Goal: Transaction & Acquisition: Subscribe to service/newsletter

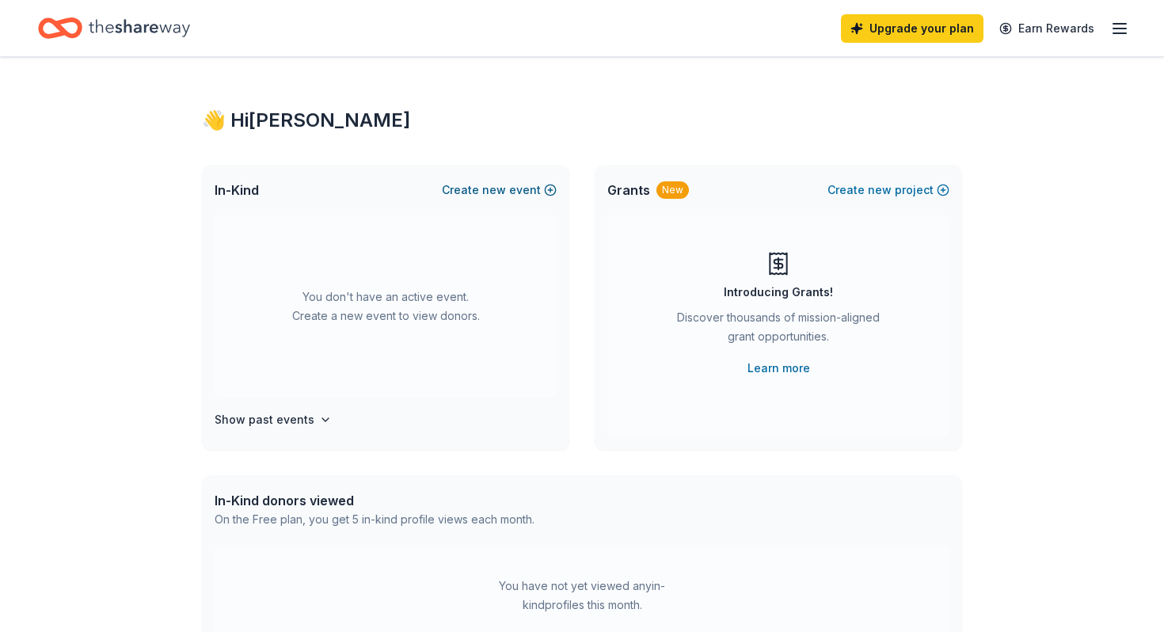
click at [492, 199] on button "Create new event" at bounding box center [499, 189] width 115 height 19
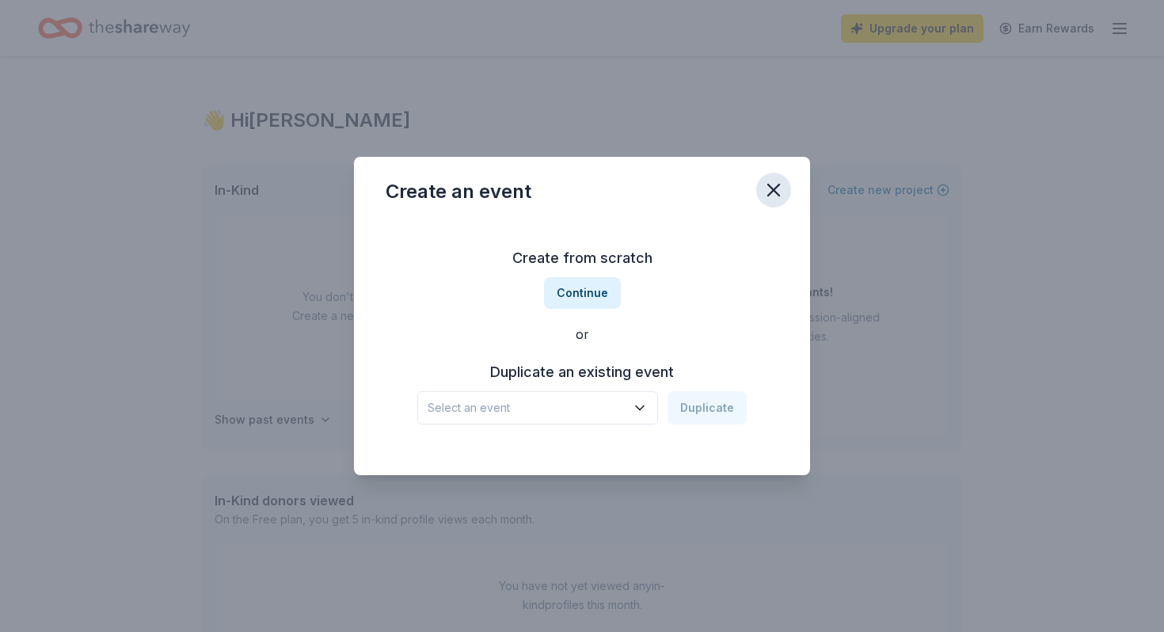
click at [785, 179] on icon "button" at bounding box center [773, 190] width 22 height 22
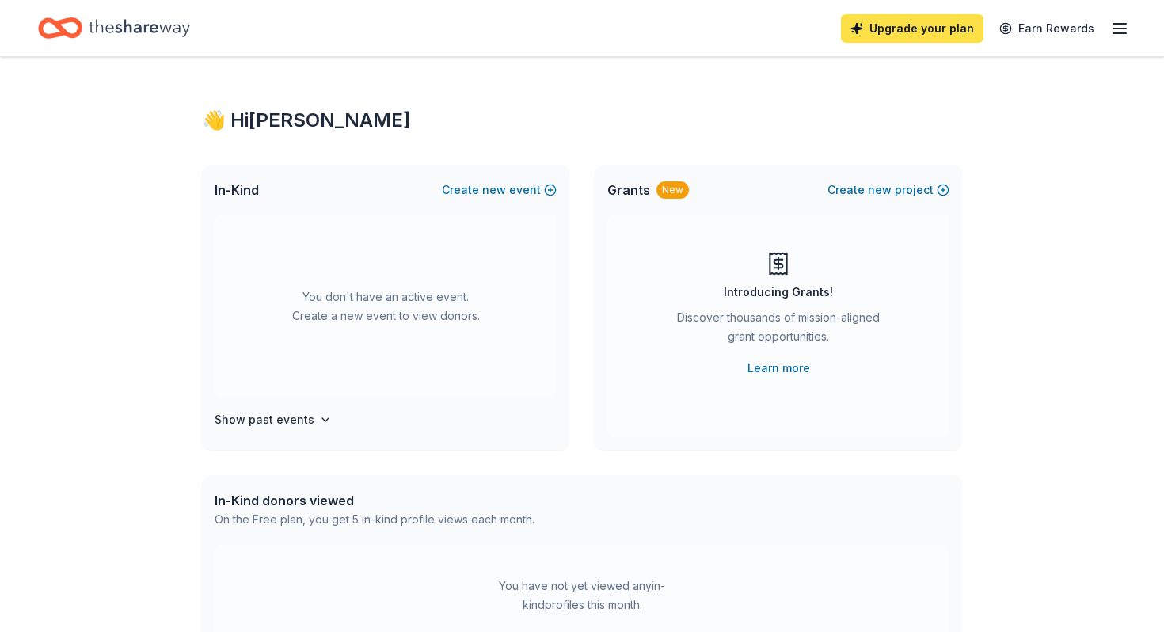
click at [841, 24] on link "Upgrade your plan" at bounding box center [912, 28] width 142 height 28
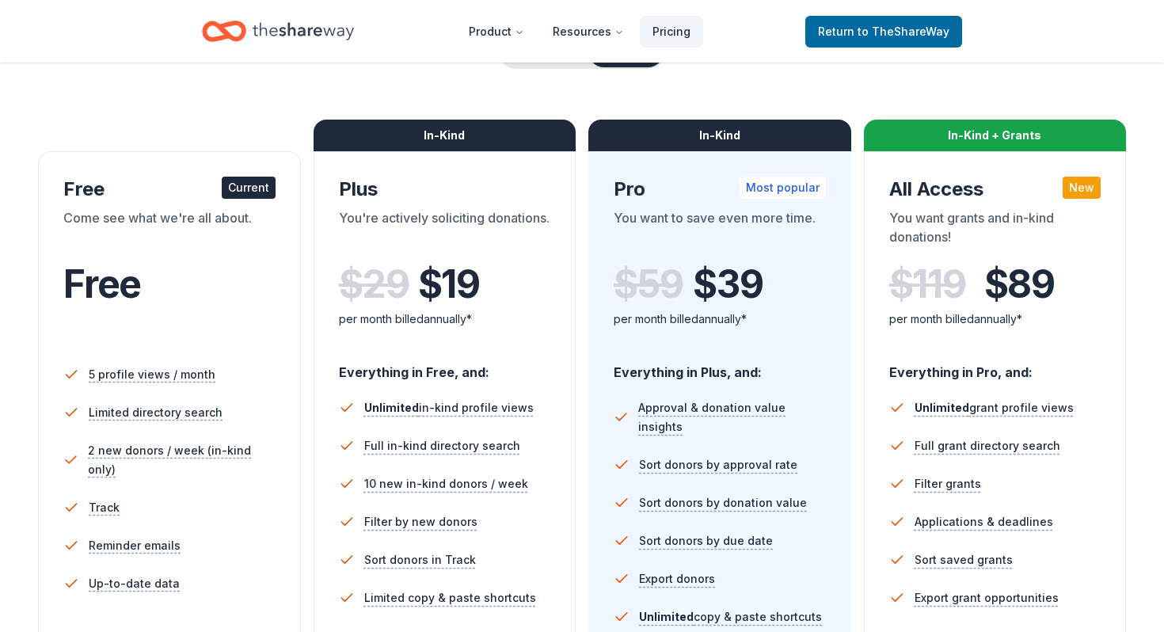
scroll to position [208, 0]
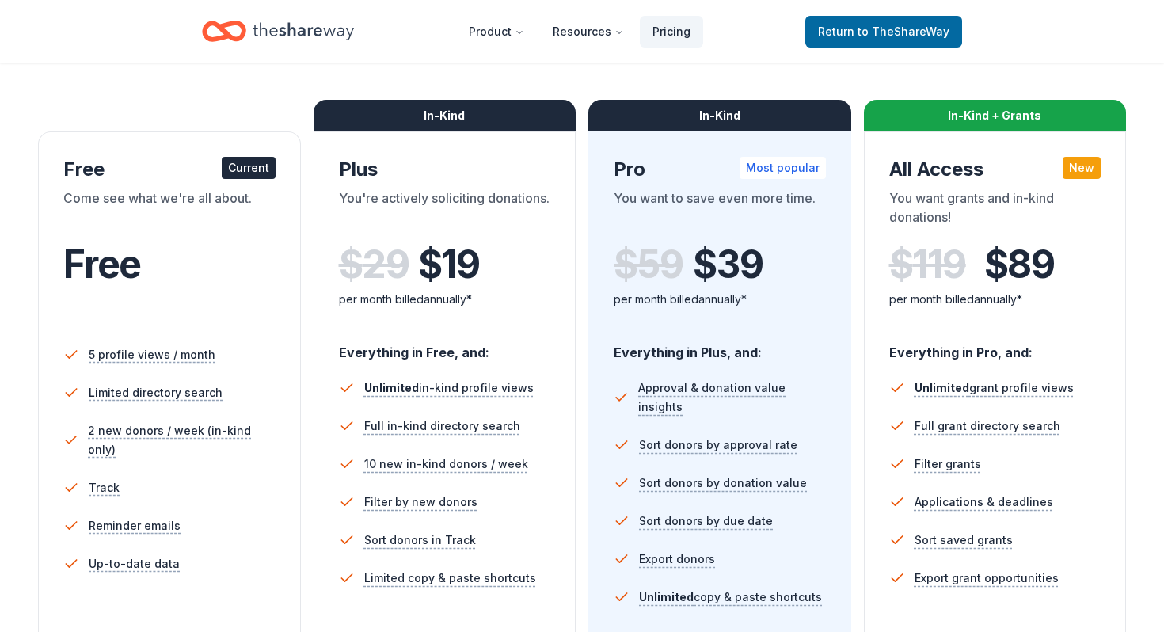
click at [524, 47] on button "Monthly" at bounding box center [542, 30] width 85 height 33
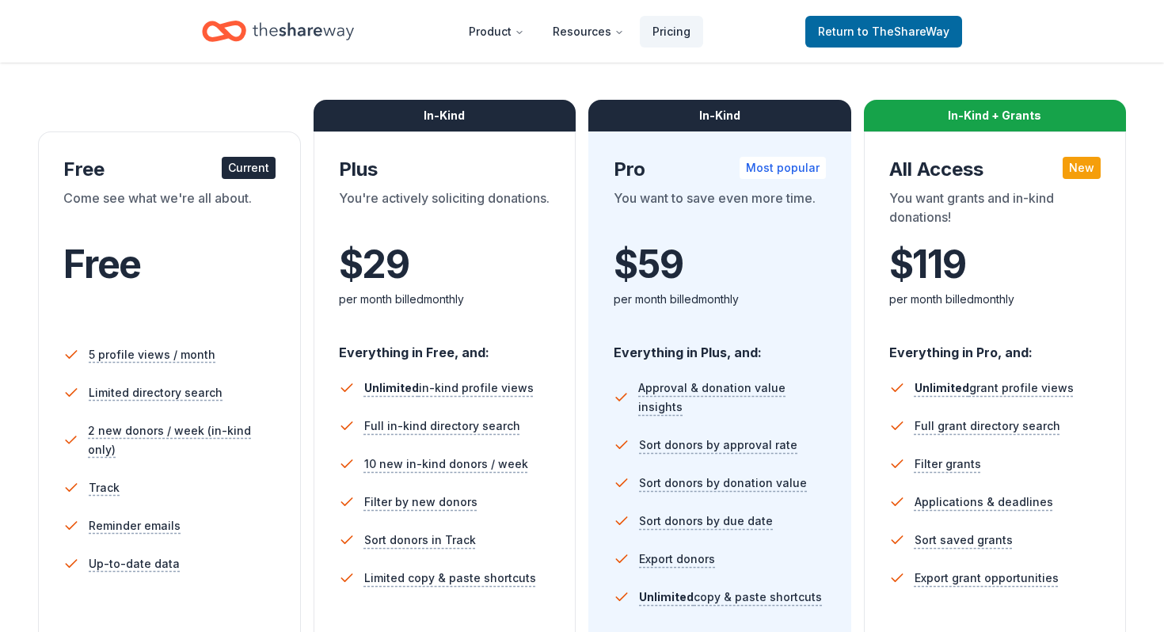
click at [630, 47] on button "Annual" at bounding box center [625, 30] width 78 height 33
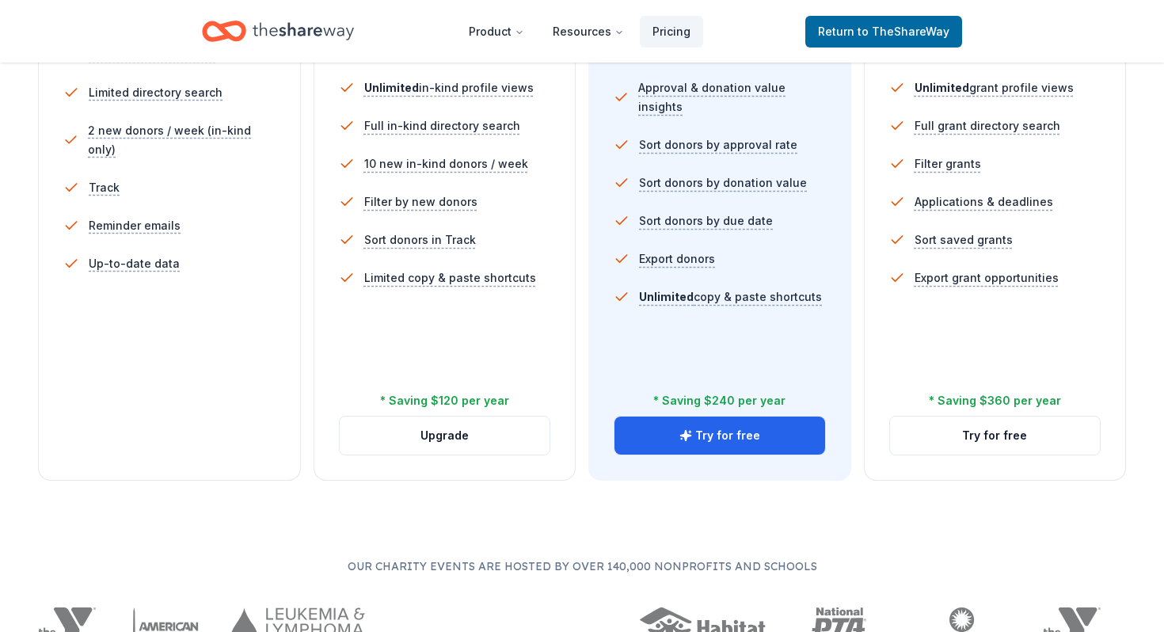
scroll to position [526, 0]
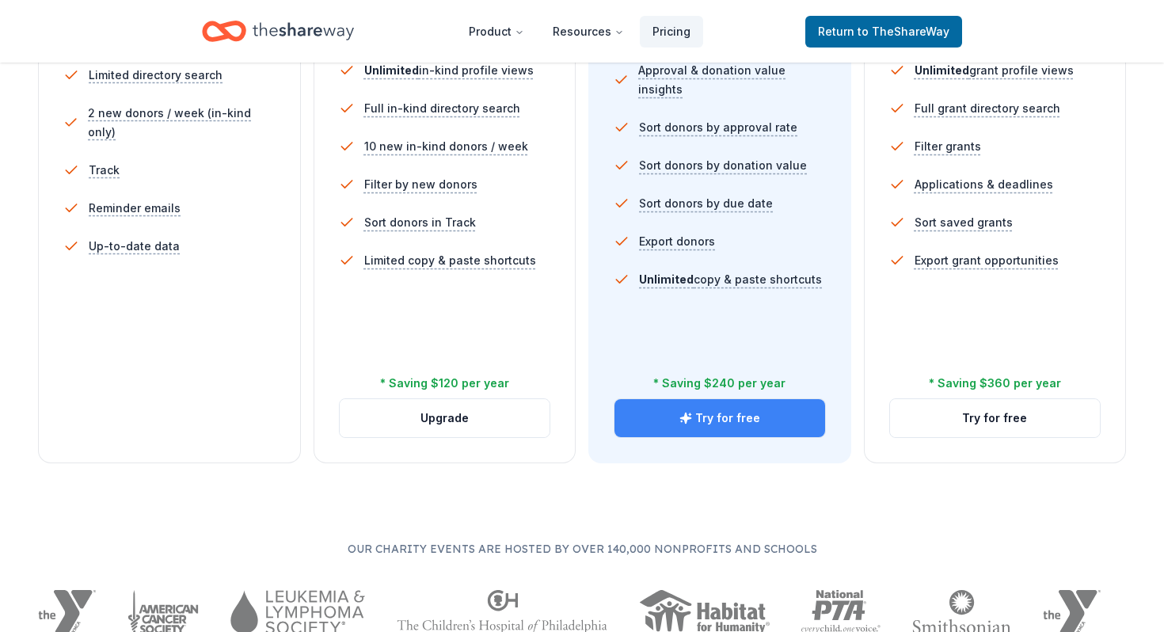
click at [701, 437] on button "Try for free" at bounding box center [719, 418] width 211 height 38
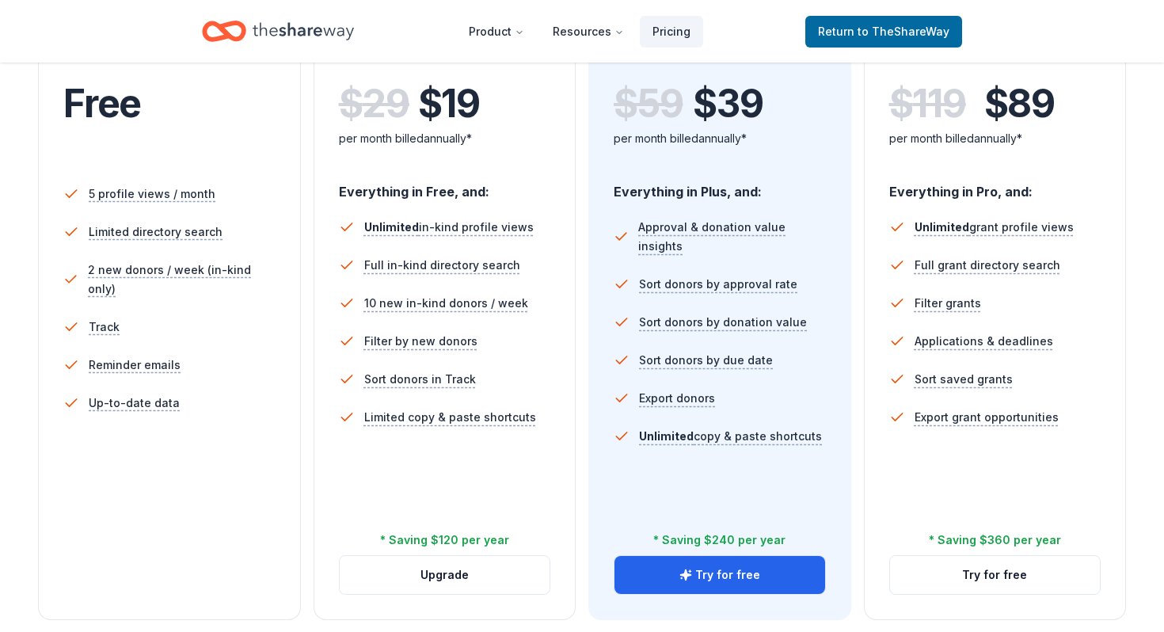
scroll to position [390, 0]
